Goal: Information Seeking & Learning: Learn about a topic

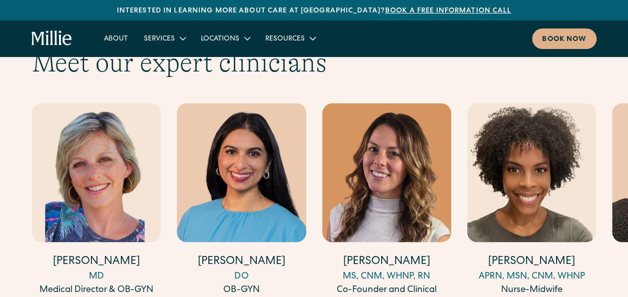
scroll to position [2676, 0]
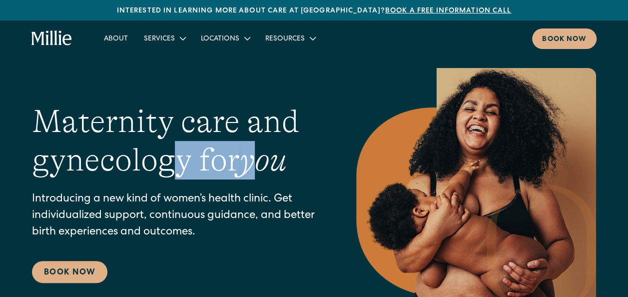
click at [259, 162] on h1 "Maternity care and gynecology for you" at bounding box center [174, 140] width 284 height 77
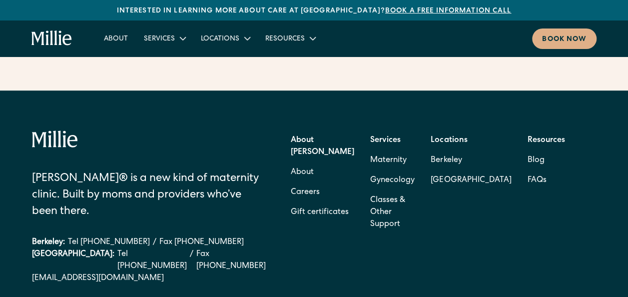
scroll to position [4122, 0]
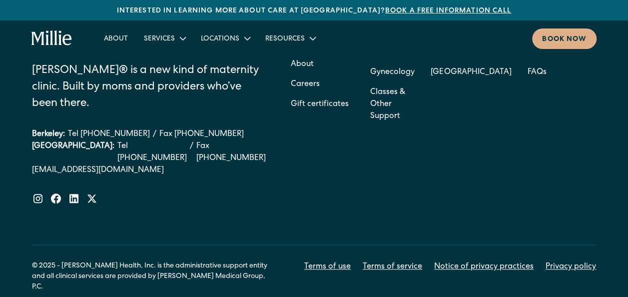
click at [254, 171] on div "Millie® is a new kind of maternity clinic. Built by moms and providers who’ve b…" at bounding box center [314, 133] width 564 height 222
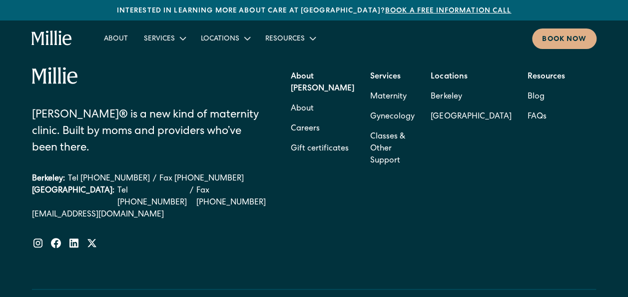
scroll to position [4072, 0]
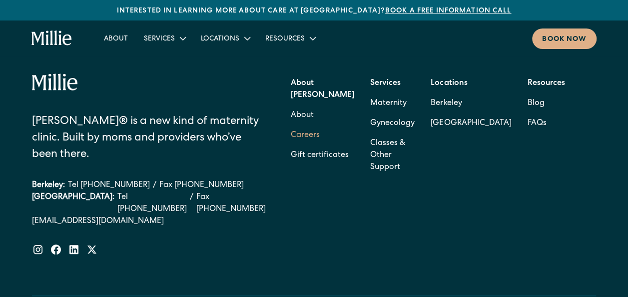
click at [320, 125] on link "Careers" at bounding box center [305, 135] width 29 height 20
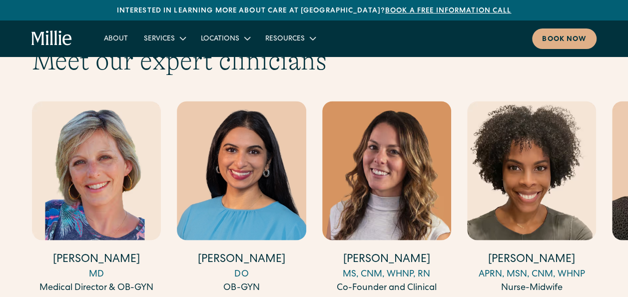
scroll to position [2679, 0]
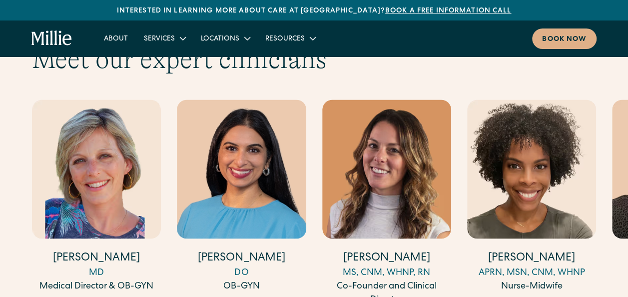
click at [400, 180] on img "3 / 17" at bounding box center [386, 168] width 129 height 139
click at [229, 139] on img "2 / 17" at bounding box center [241, 168] width 129 height 139
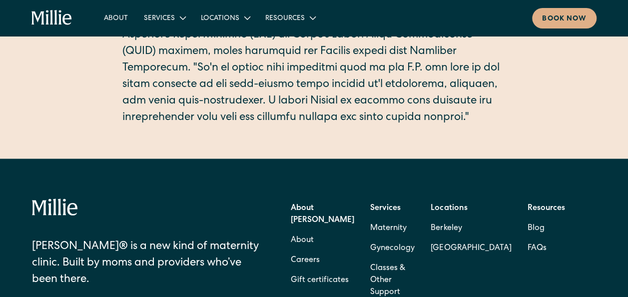
scroll to position [434, 0]
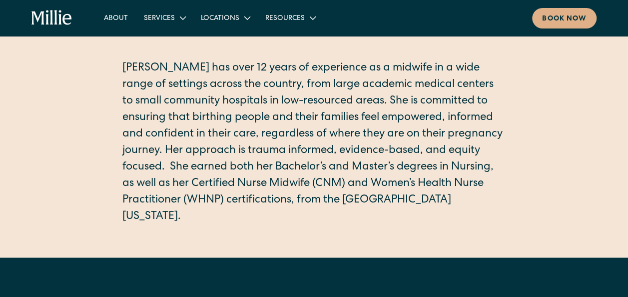
scroll to position [231, 0]
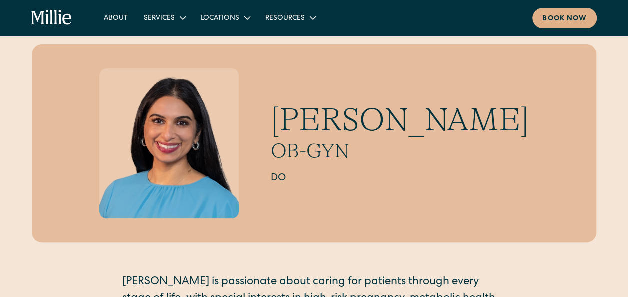
scroll to position [23, 0]
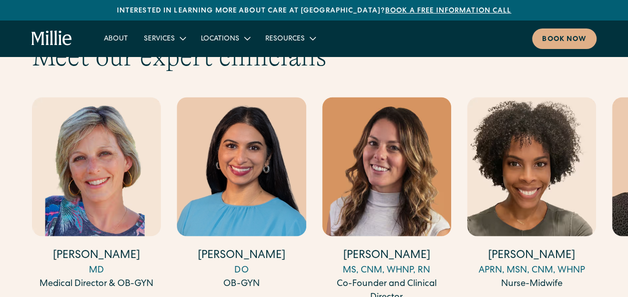
scroll to position [2681, 0]
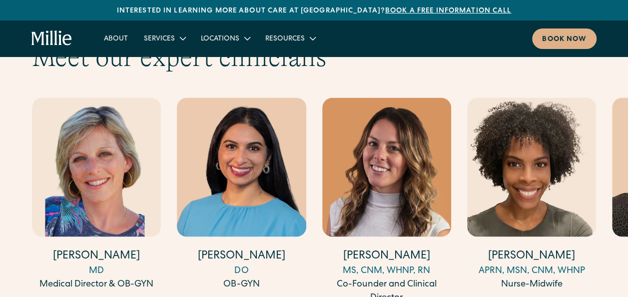
click at [531, 156] on img "4 / 17" at bounding box center [531, 166] width 129 height 139
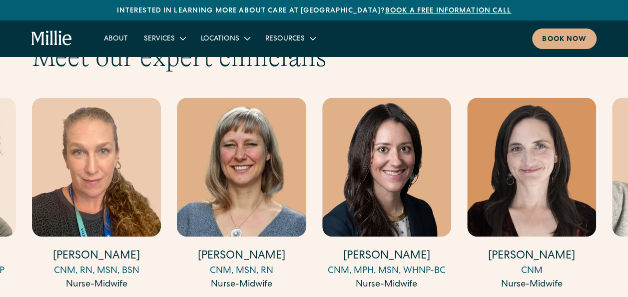
click at [115, 163] on img "5 / 17" at bounding box center [96, 166] width 129 height 139
click at [262, 162] on img "6 / 17" at bounding box center [241, 166] width 129 height 139
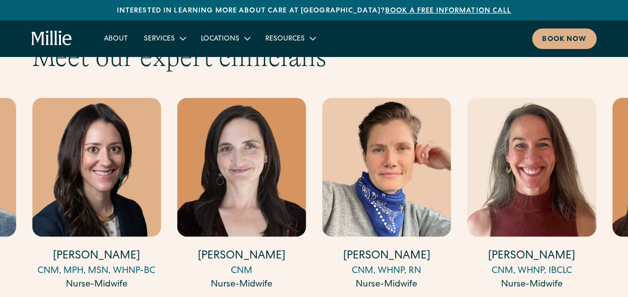
click at [383, 140] on img "9 / 17" at bounding box center [386, 166] width 129 height 139
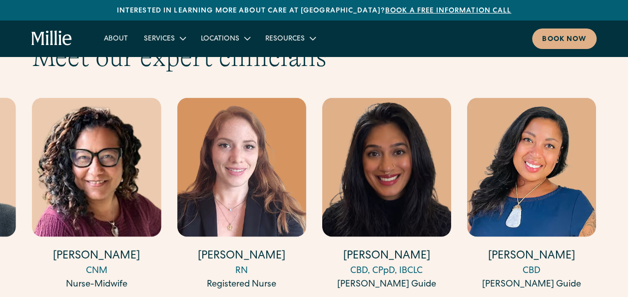
click at [527, 142] on img "17 / 17" at bounding box center [531, 166] width 129 height 139
click at [354, 147] on img "16 / 17" at bounding box center [386, 166] width 129 height 139
click at [197, 139] on img "15 / 17" at bounding box center [241, 166] width 129 height 139
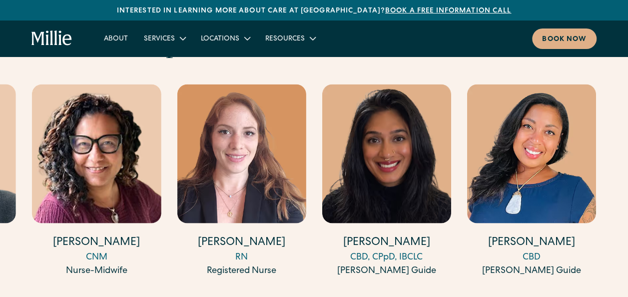
scroll to position [2695, 0]
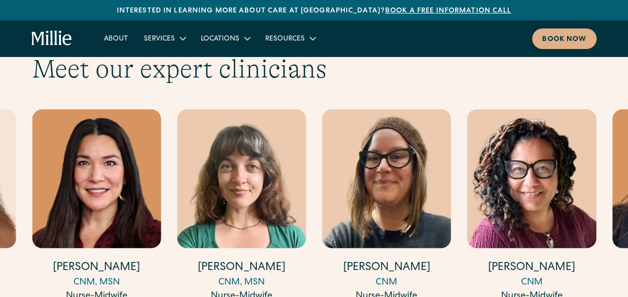
scroll to position [2668, 0]
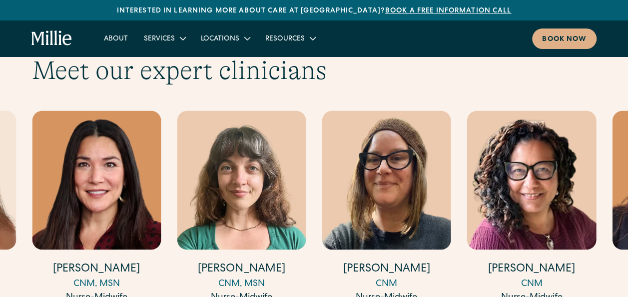
click at [368, 147] on img "13 / 17" at bounding box center [386, 179] width 129 height 139
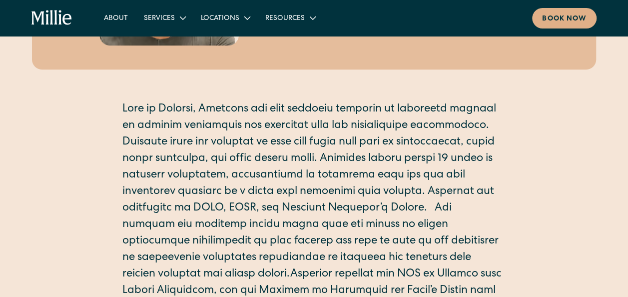
scroll to position [195, 0]
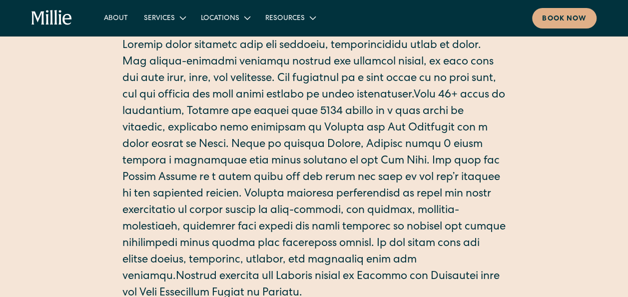
scroll to position [263, 0]
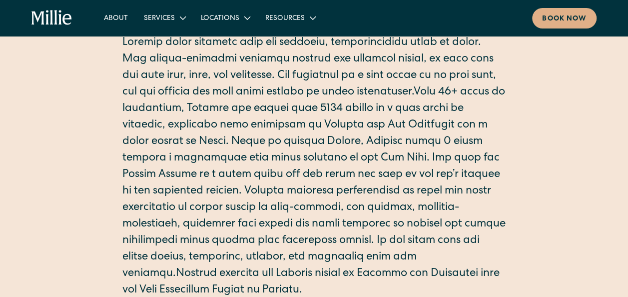
click at [264, 248] on p at bounding box center [313, 167] width 383 height 264
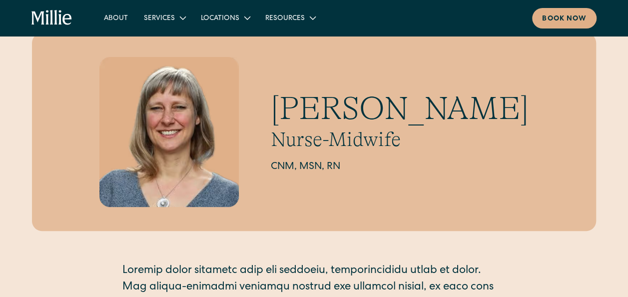
scroll to position [34, 0]
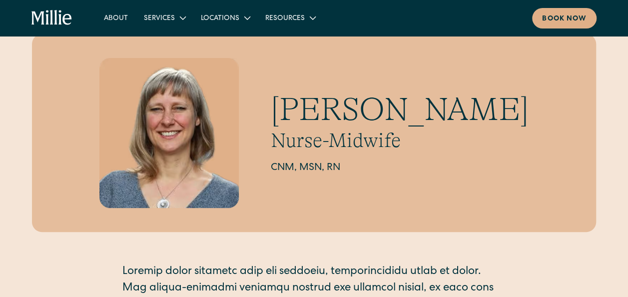
click at [264, 248] on div "Cynthia Banks Nurse-Midwife CNM, MSN, RN" at bounding box center [314, 280] width 564 height 493
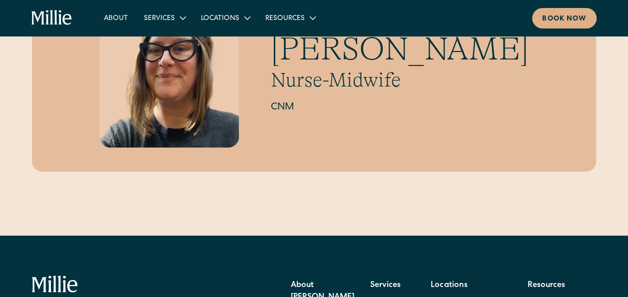
scroll to position [95, 0]
